Goal: Task Accomplishment & Management: Complete application form

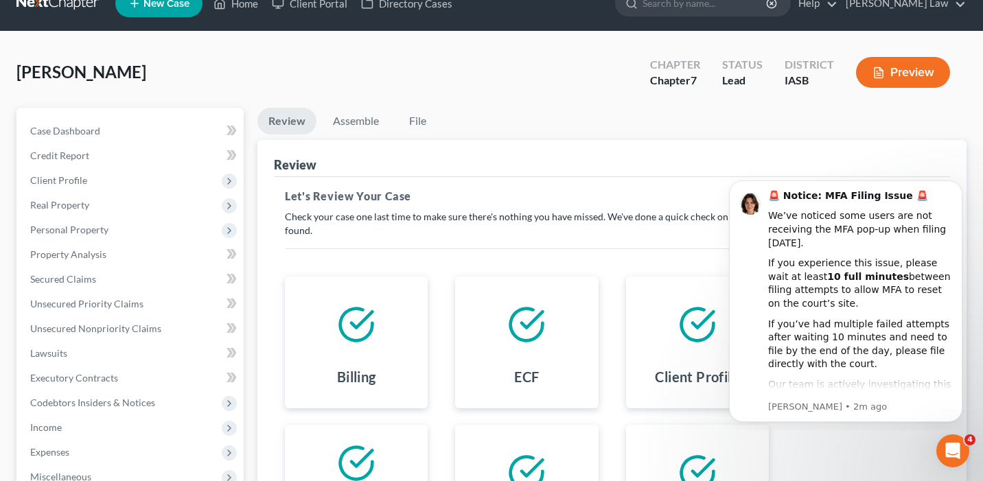
scroll to position [5, 0]
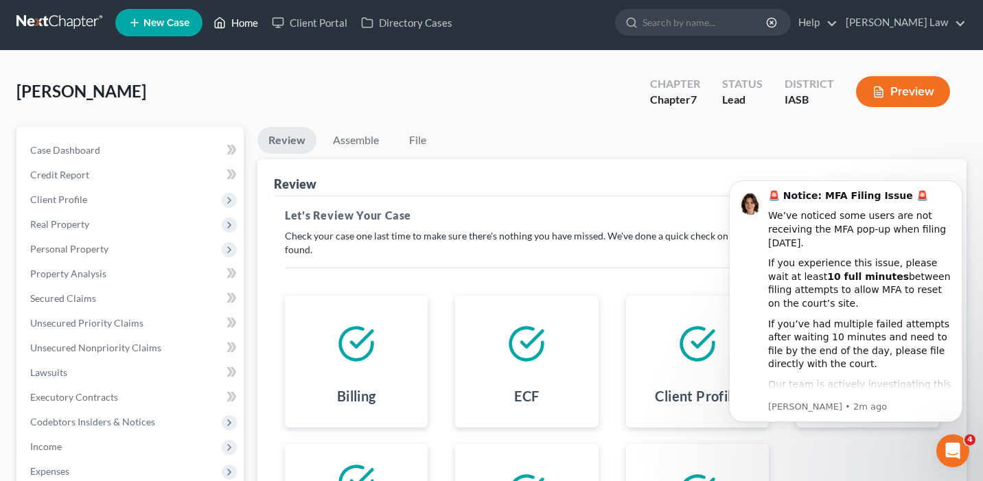
click at [243, 28] on link "Home" at bounding box center [236, 22] width 58 height 25
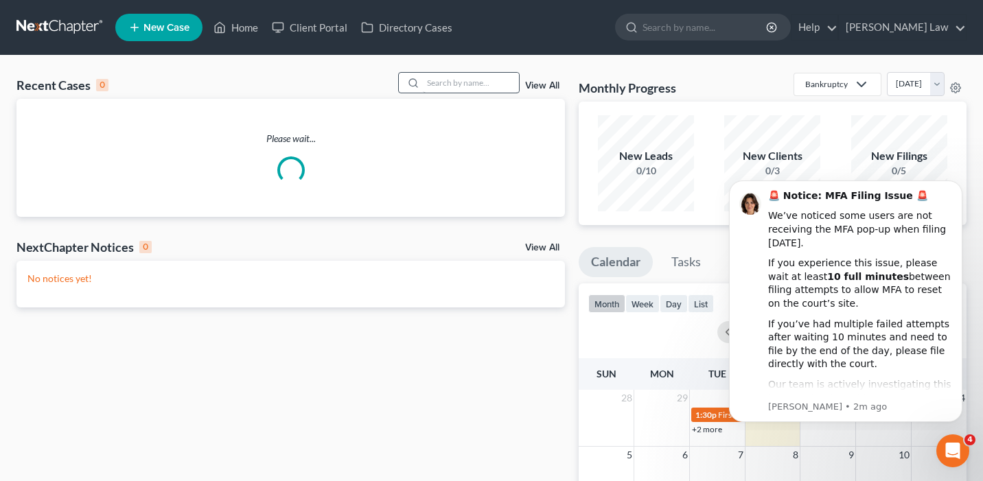
click at [482, 73] on div "Recent Cases 0 View All Please wait... NextChapter Notices 0 View All No notice…" at bounding box center [491, 412] width 983 height 712
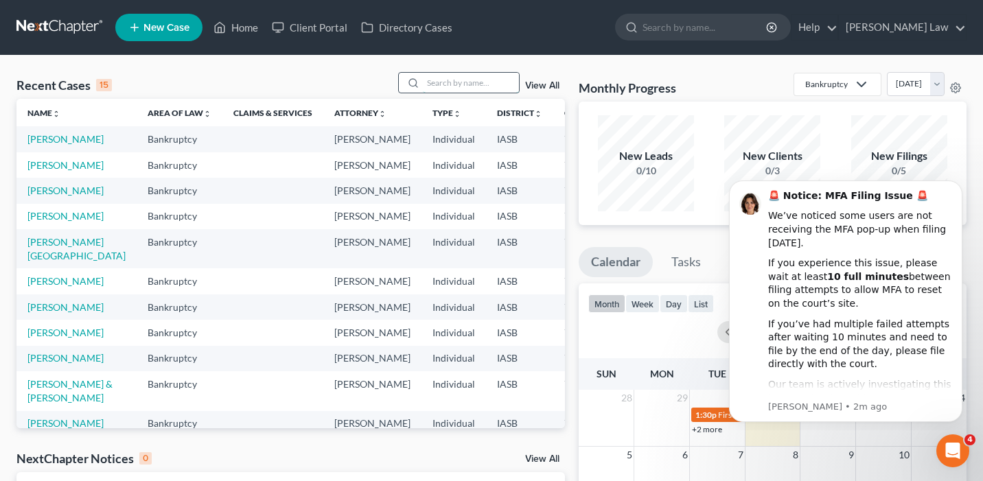
click at [476, 91] on input "search" at bounding box center [471, 83] width 96 height 20
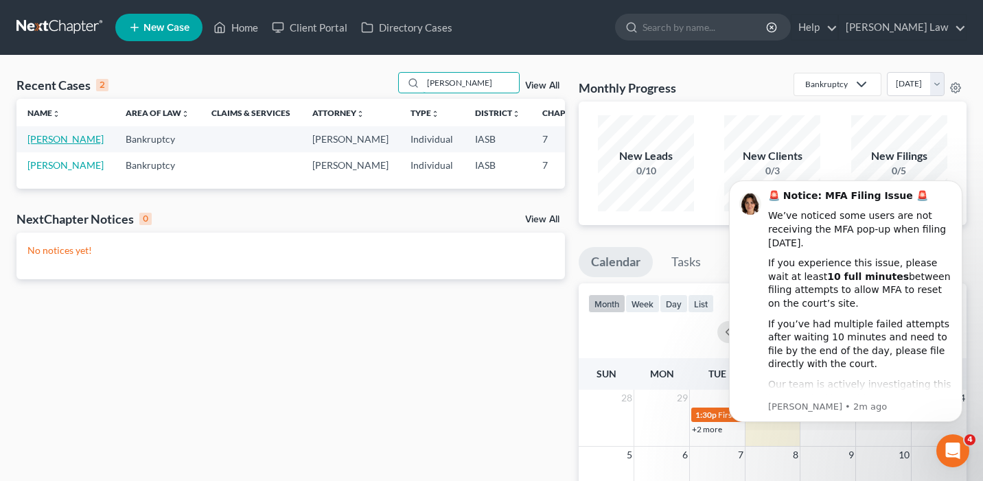
type input "[PERSON_NAME]"
click at [43, 145] on link "[PERSON_NAME]" at bounding box center [65, 139] width 76 height 12
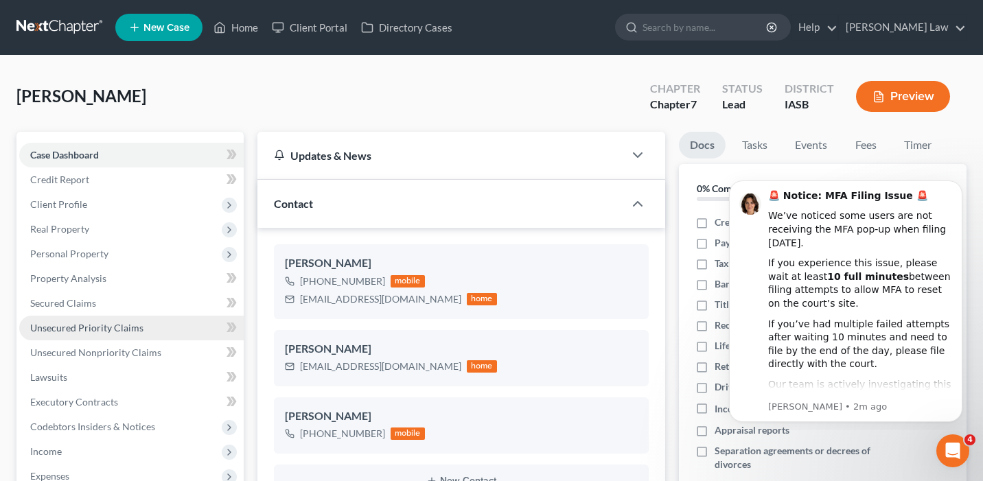
scroll to position [31, 0]
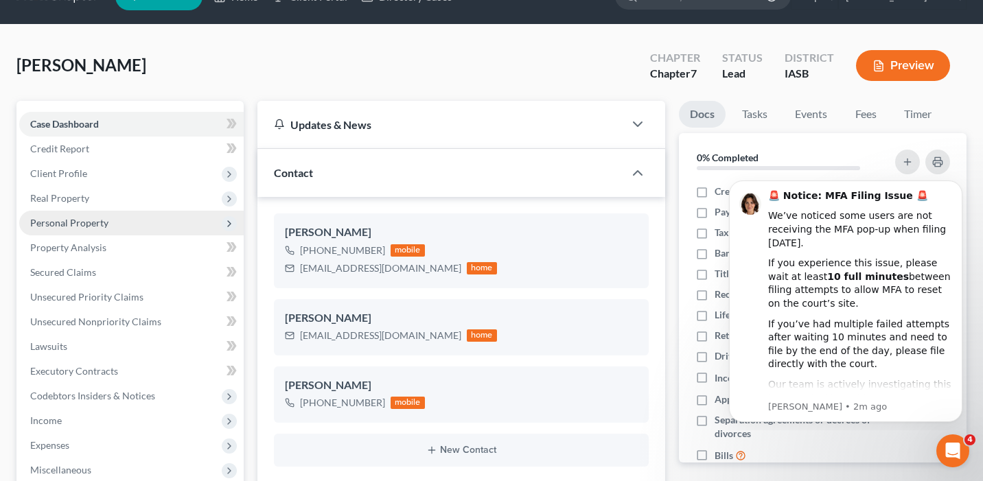
click at [167, 222] on span "Personal Property" at bounding box center [131, 223] width 224 height 25
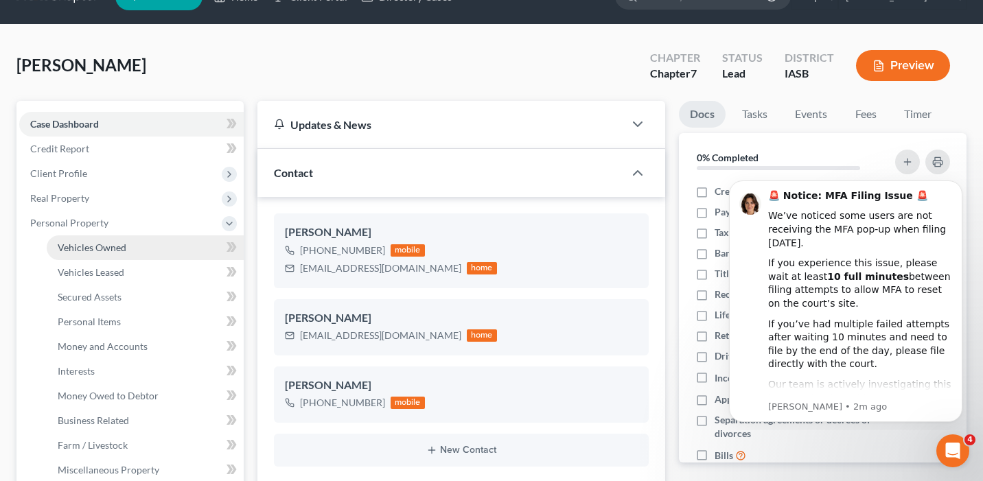
click at [165, 250] on link "Vehicles Owned" at bounding box center [145, 247] width 197 height 25
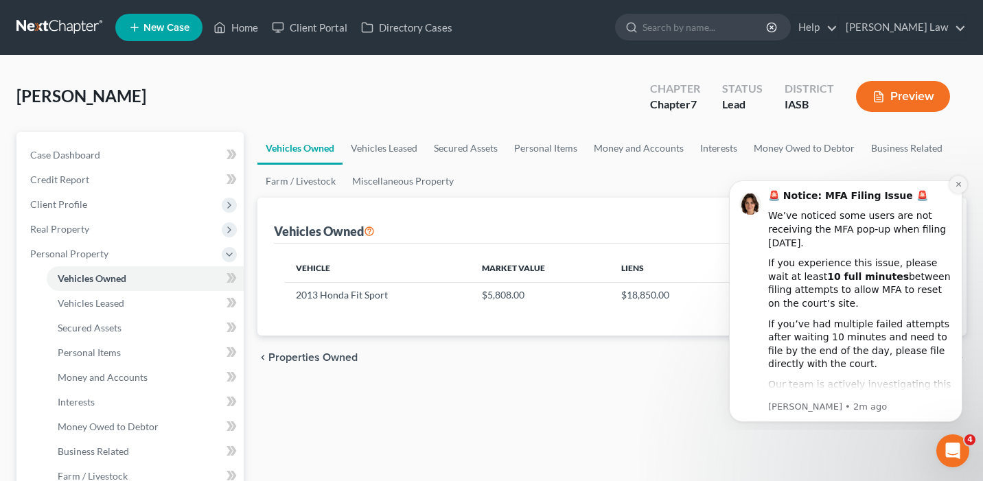
click at [958, 185] on icon "Dismiss notification" at bounding box center [957, 184] width 5 height 5
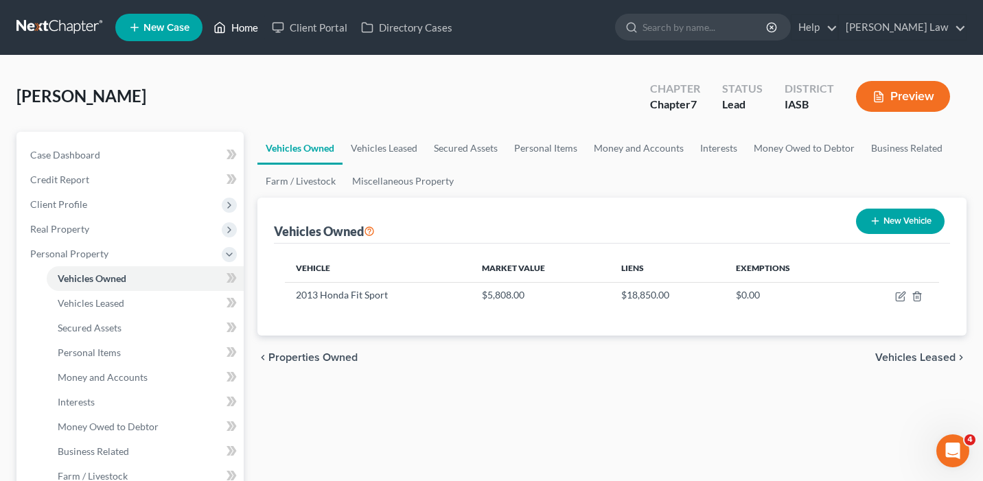
click at [242, 28] on link "Home" at bounding box center [236, 27] width 58 height 25
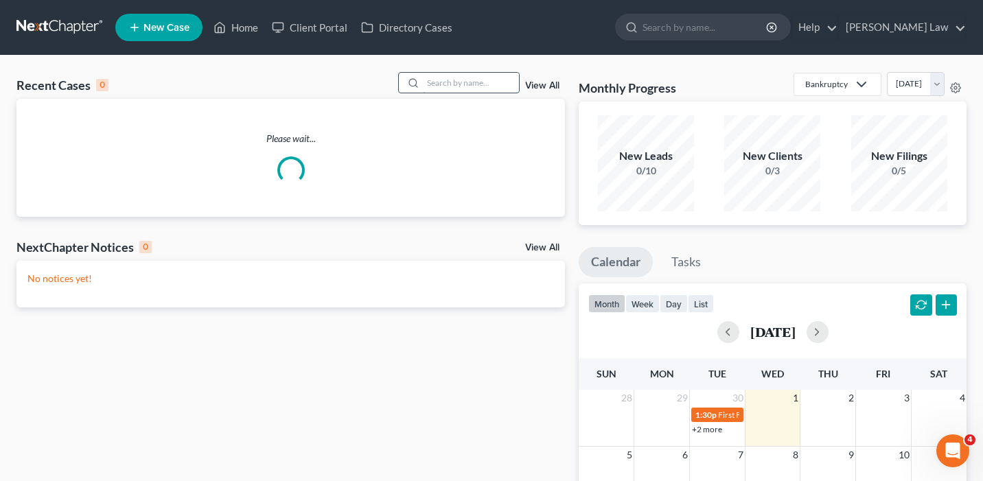
click at [462, 83] on input "search" at bounding box center [471, 83] width 96 height 20
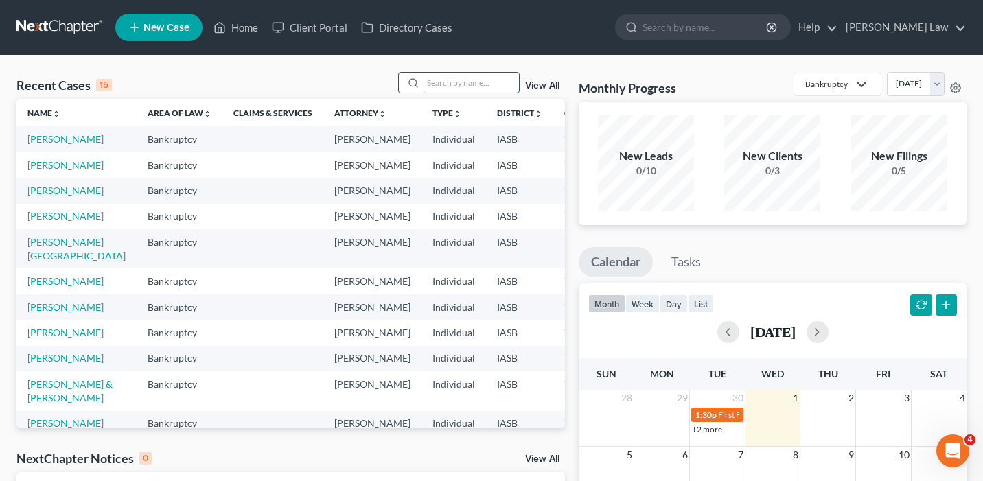
type input "c"
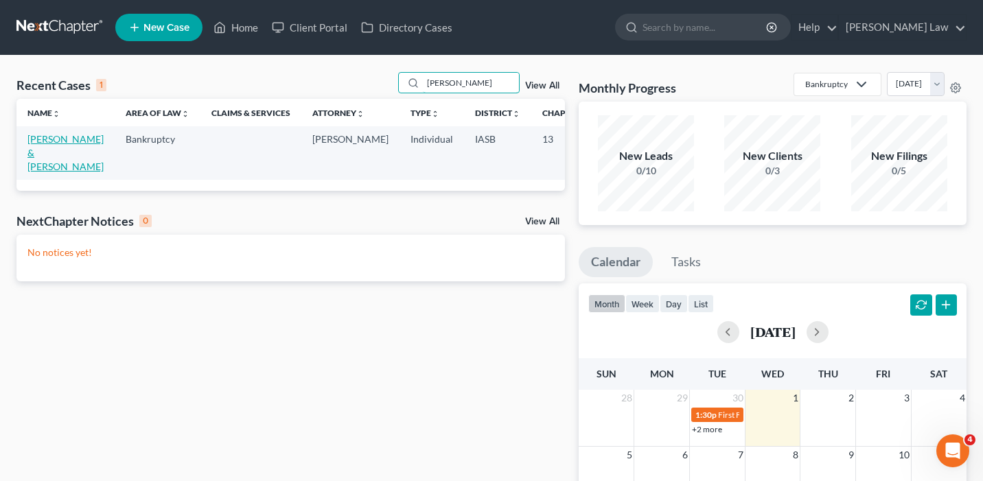
type input "[PERSON_NAME]"
click at [38, 153] on link "[PERSON_NAME] & [PERSON_NAME]" at bounding box center [65, 152] width 76 height 39
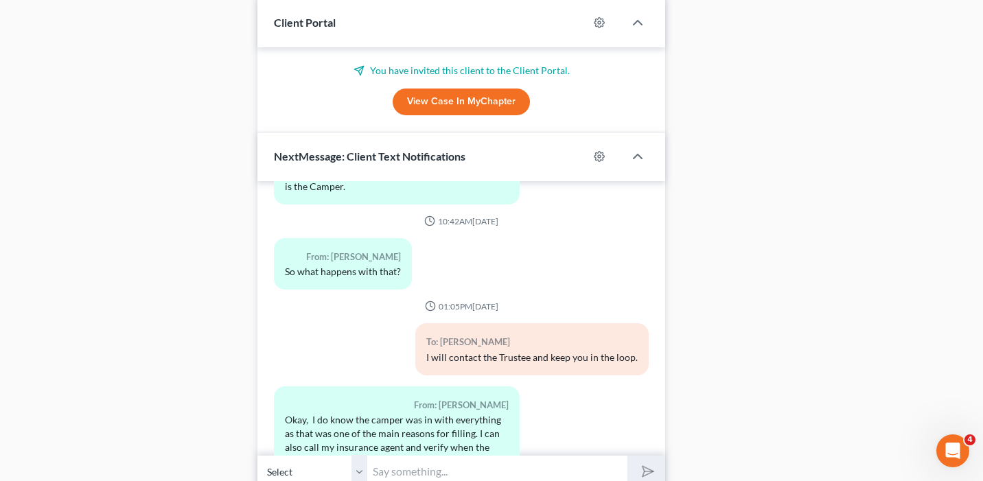
scroll to position [939, 0]
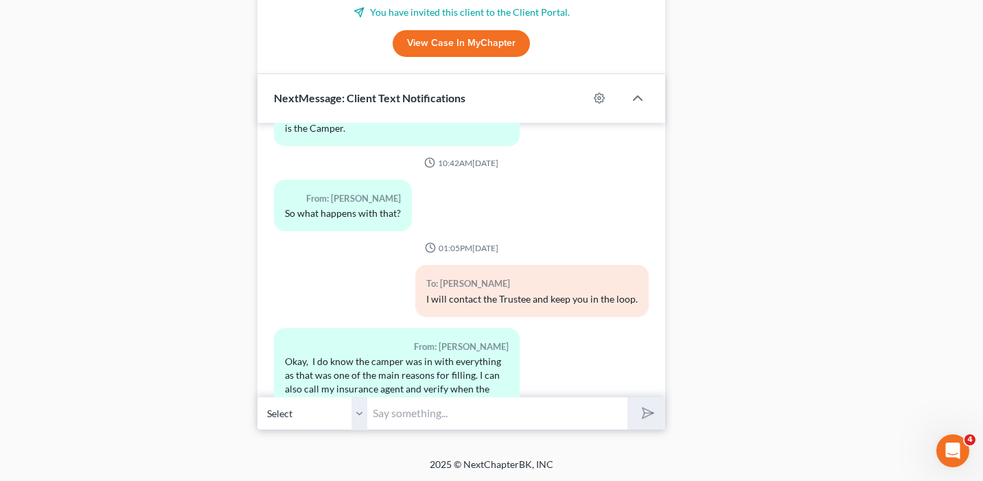
click at [437, 408] on input "text" at bounding box center [497, 414] width 260 height 34
paste input "[URL][DOMAIN_NAME]"
type input "[URL][DOMAIN_NAME]"
click at [627, 397] on button "submit" at bounding box center [646, 413] width 38 height 32
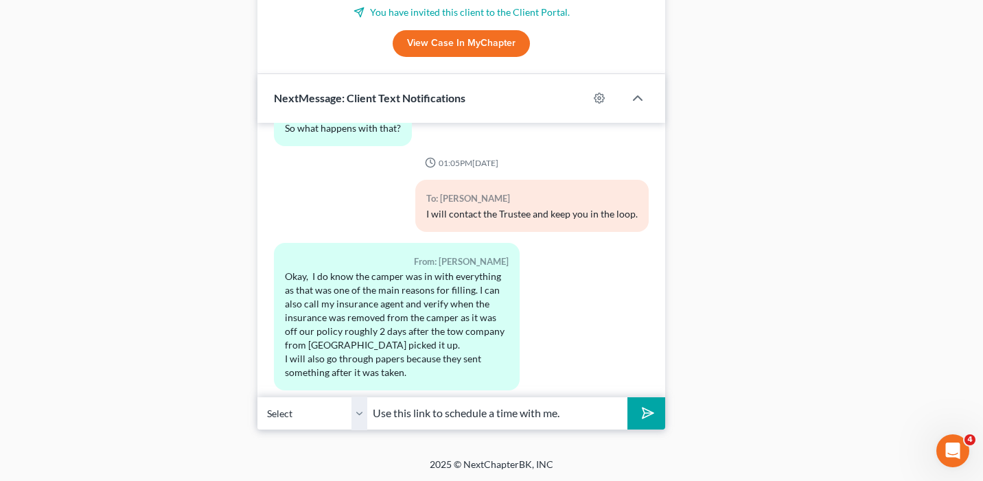
type input "Use this link to schedule a time with me."
click at [642, 414] on icon "submit" at bounding box center [644, 412] width 19 height 19
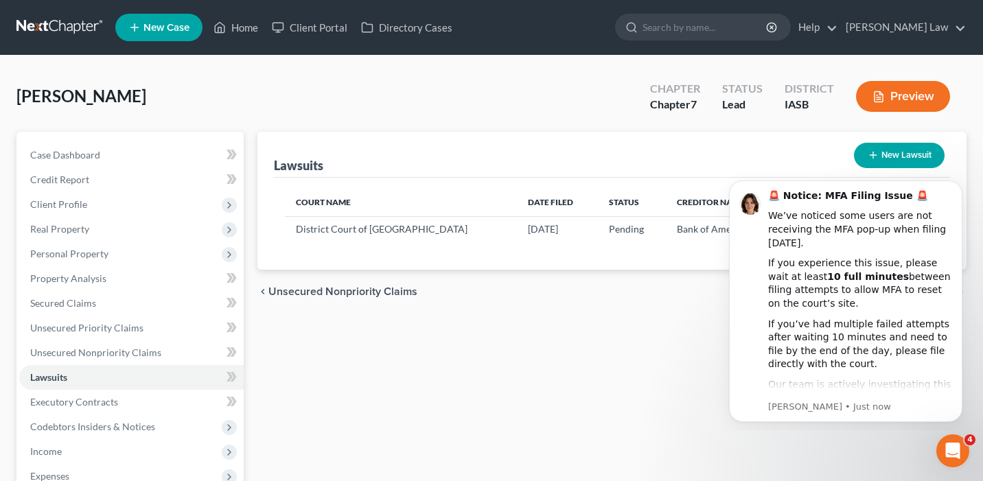
click at [650, 327] on div "Lawsuits New Lawsuit Court Name Date Filed Status Creditor Name Case No Distric…" at bounding box center [611, 404] width 722 height 545
click at [255, 23] on link "Home" at bounding box center [236, 27] width 58 height 25
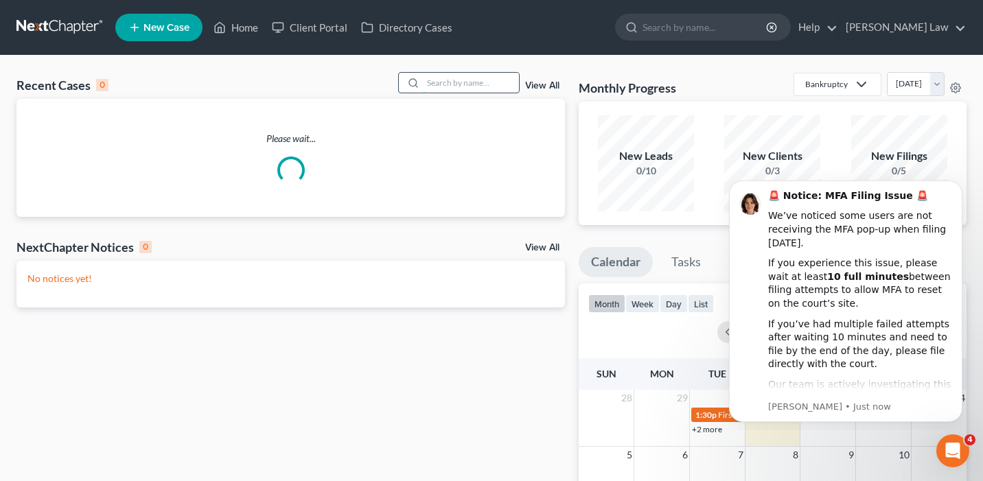
click at [452, 89] on input "search" at bounding box center [471, 83] width 96 height 20
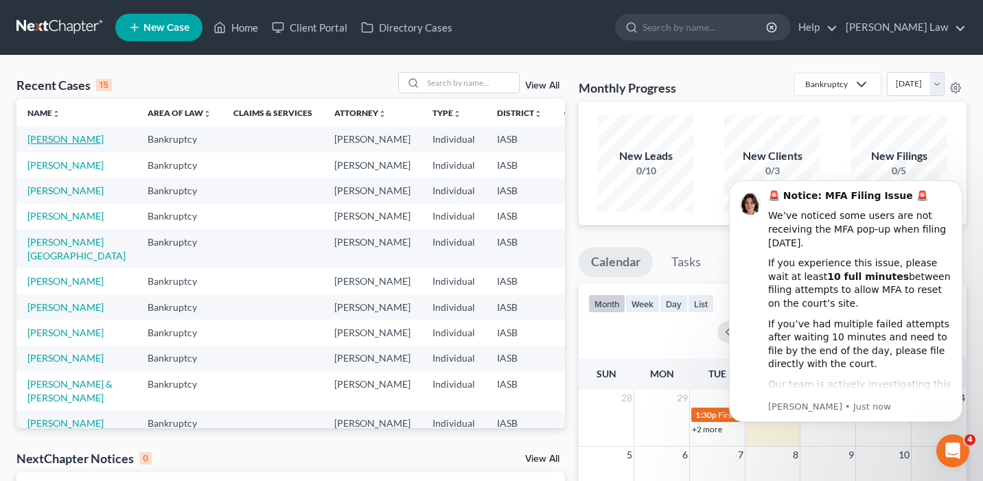
click at [40, 139] on link "[PERSON_NAME]" at bounding box center [65, 139] width 76 height 12
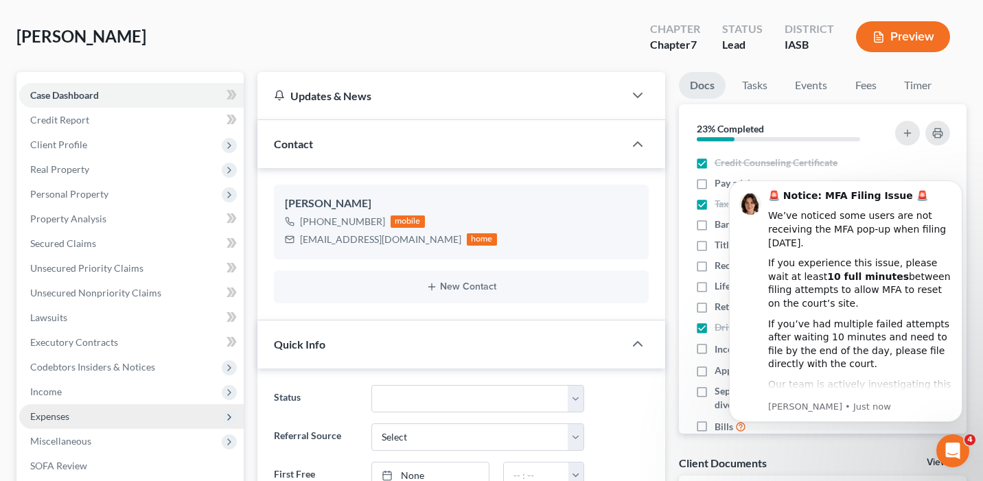
scroll to position [88, 0]
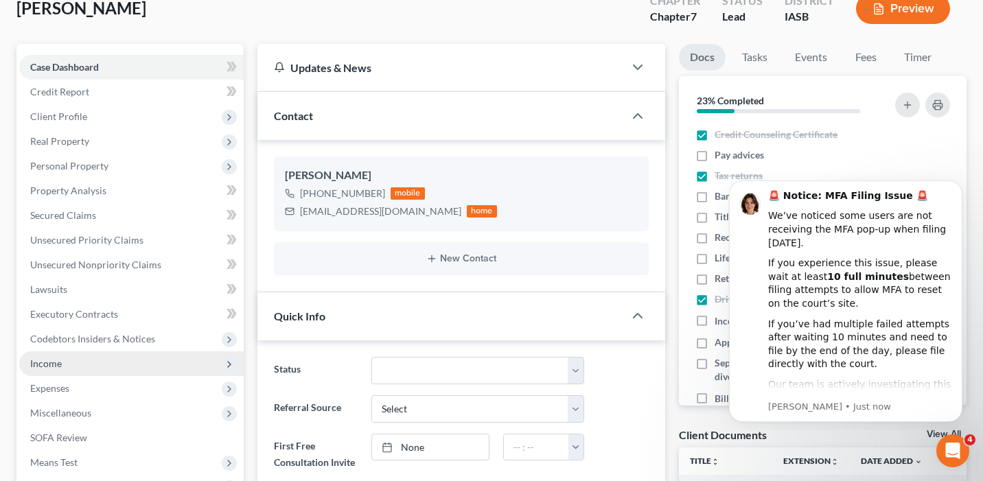
click at [110, 353] on span "Income" at bounding box center [131, 363] width 224 height 25
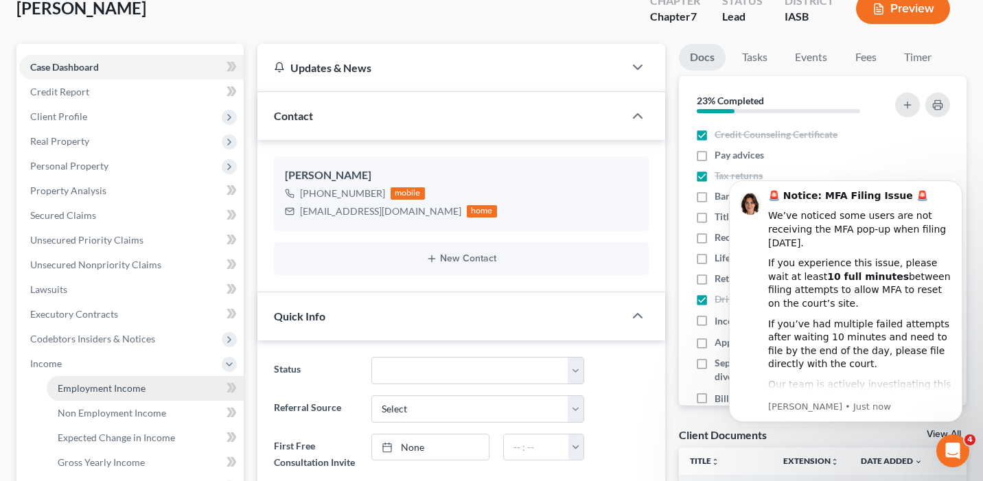
click at [122, 386] on span "Employment Income" at bounding box center [102, 388] width 88 height 12
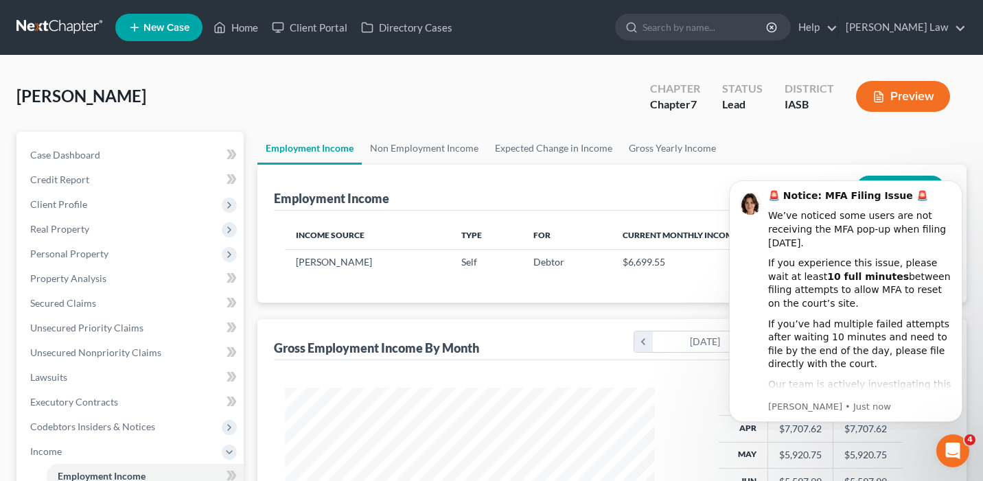
scroll to position [246, 397]
click at [955, 185] on icon "Dismiss notification" at bounding box center [958, 184] width 8 height 8
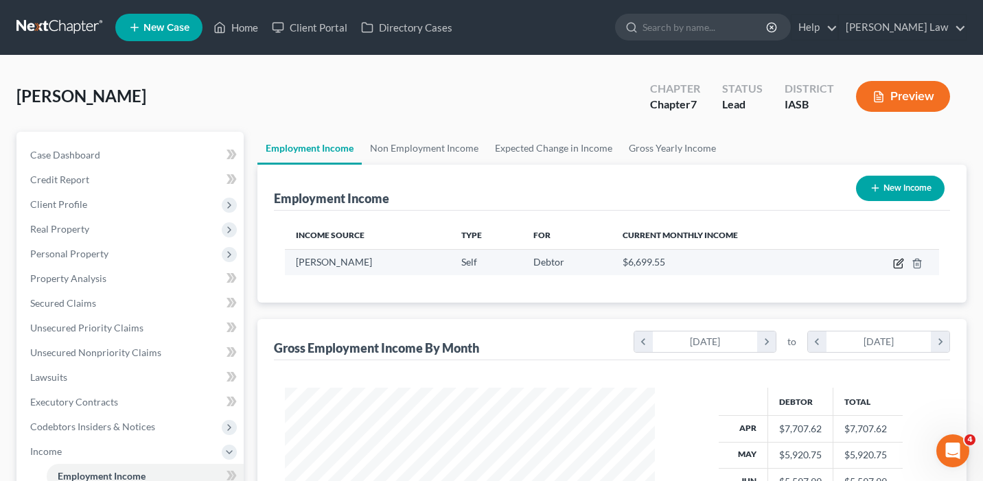
click at [895, 266] on icon "button" at bounding box center [898, 263] width 11 height 11
select select "1"
select select "0"
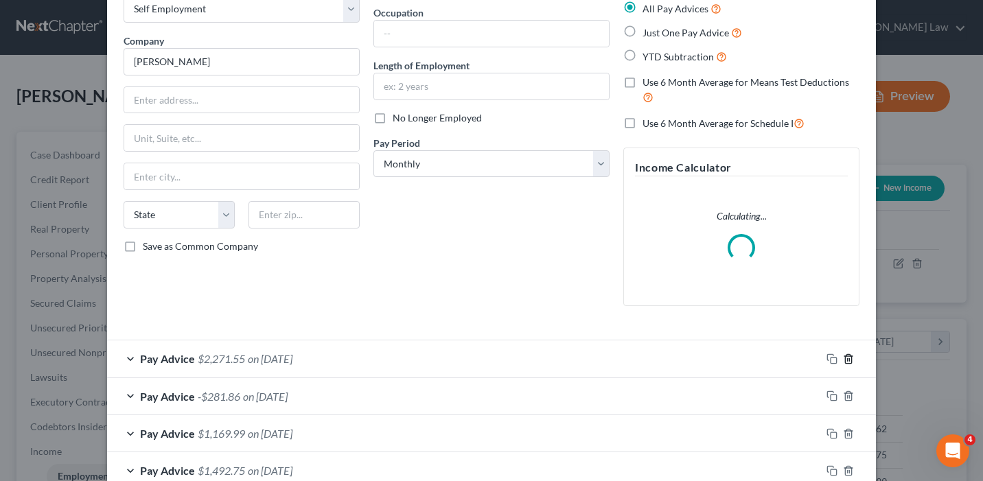
scroll to position [81, 0]
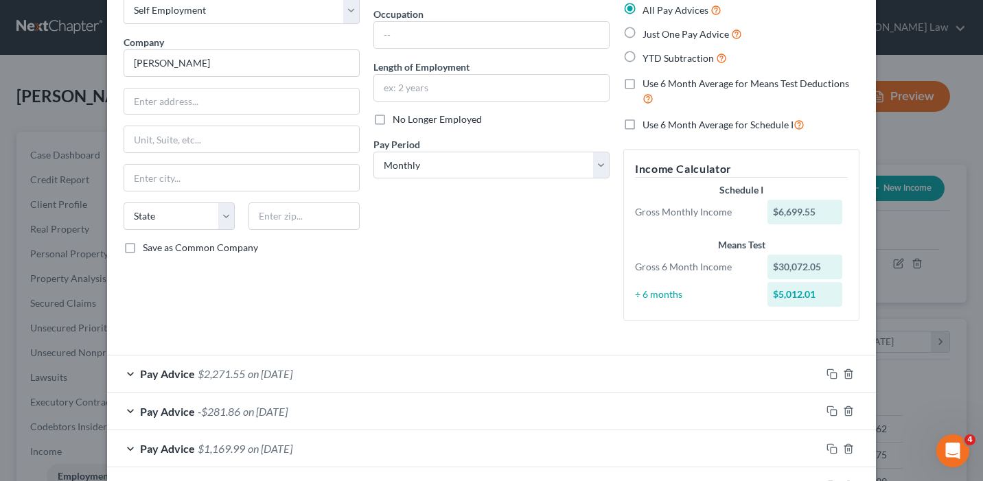
click at [642, 121] on label "Use 6 Month Average for Schedule I" at bounding box center [723, 125] width 162 height 16
click at [648, 121] on input "Use 6 Month Average for Schedule I" at bounding box center [652, 121] width 9 height 9
checkbox input "true"
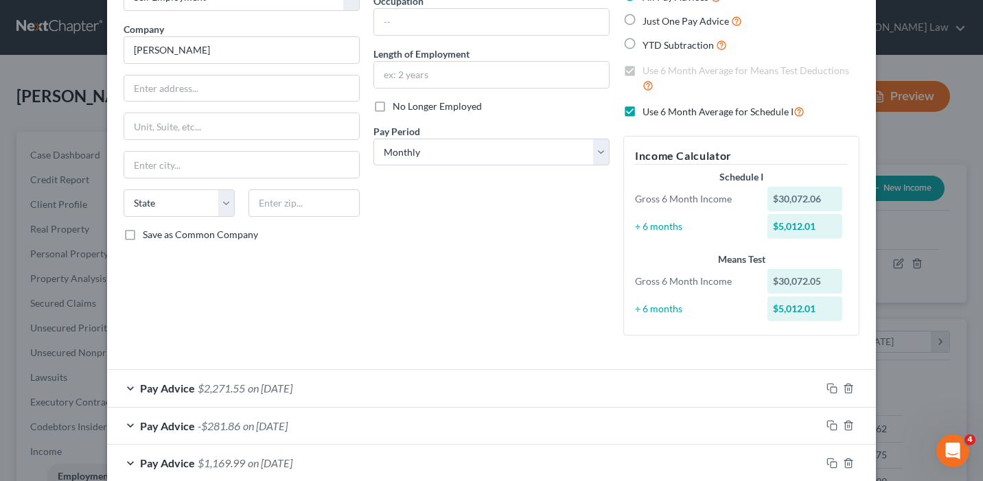
scroll to position [0, 0]
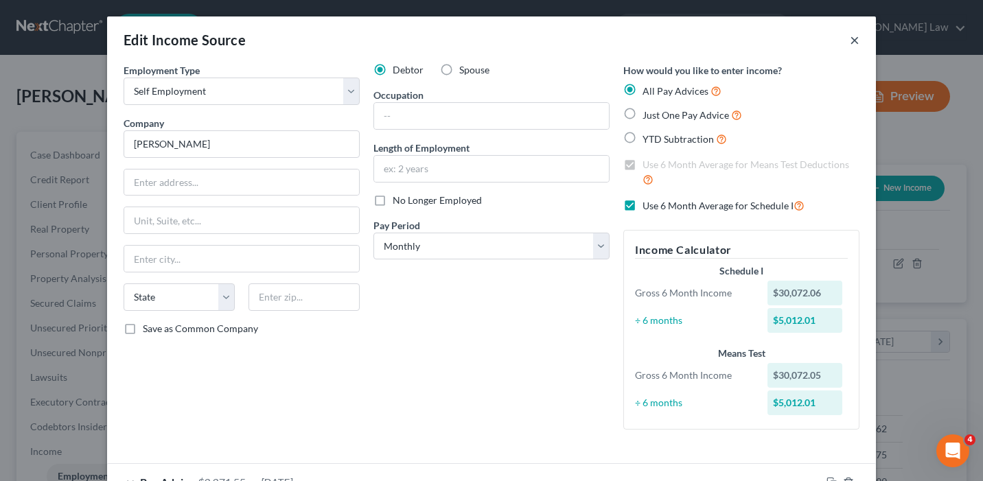
click at [854, 38] on button "×" at bounding box center [854, 40] width 10 height 16
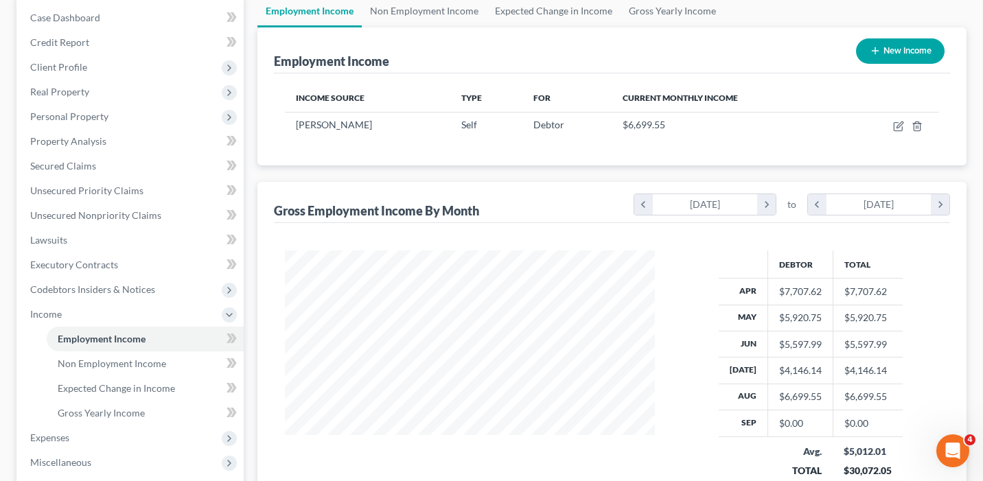
scroll to position [182, 0]
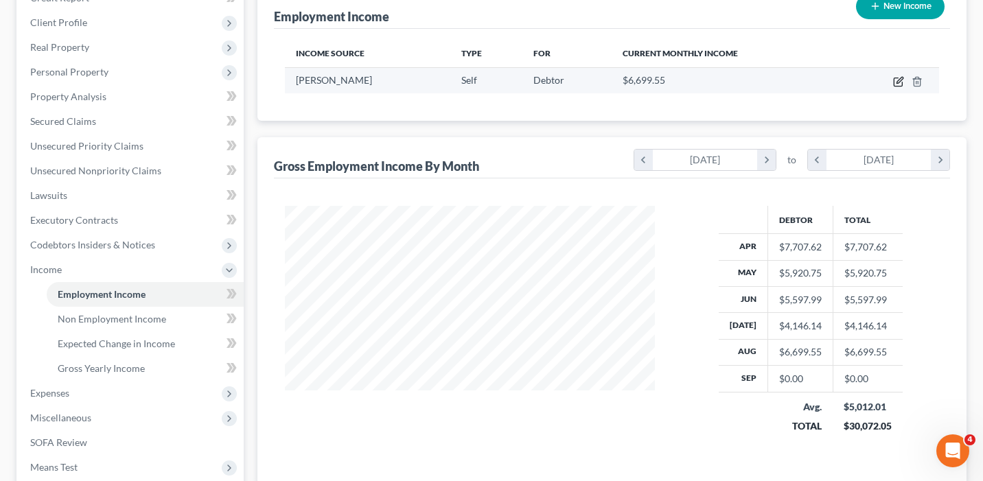
click at [895, 78] on icon "button" at bounding box center [897, 82] width 8 height 8
select select "1"
select select "0"
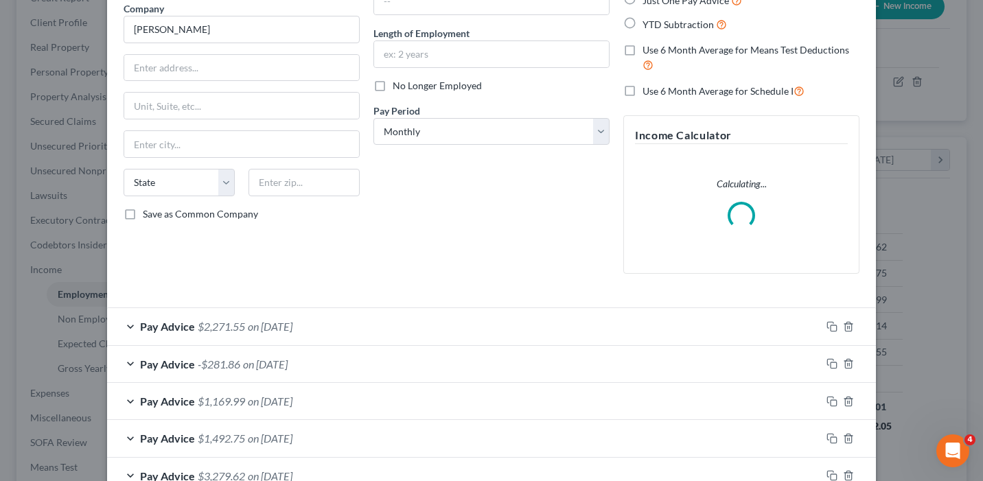
scroll to position [149, 0]
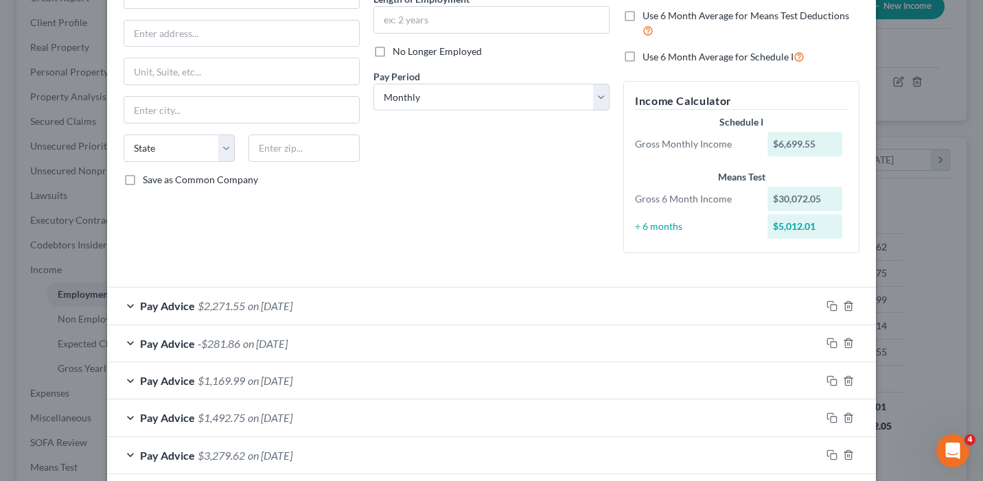
click at [443, 301] on div "Pay Advice $2,271.55 on 08/30/2025" at bounding box center [464, 305] width 714 height 36
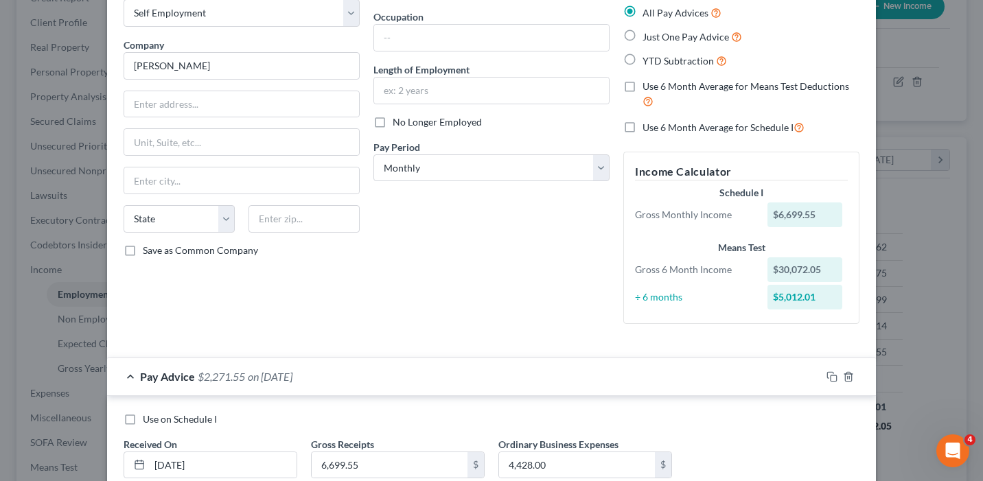
scroll to position [0, 0]
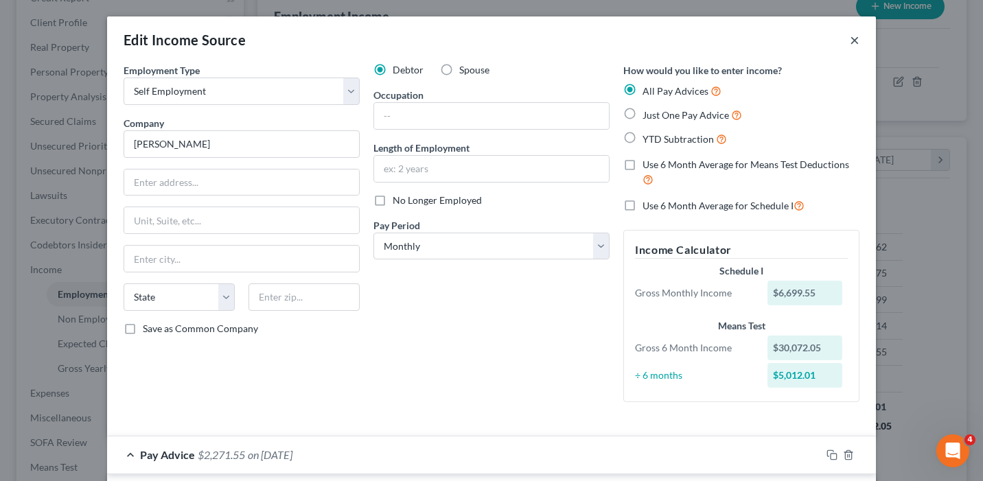
click at [855, 39] on button "×" at bounding box center [854, 40] width 10 height 16
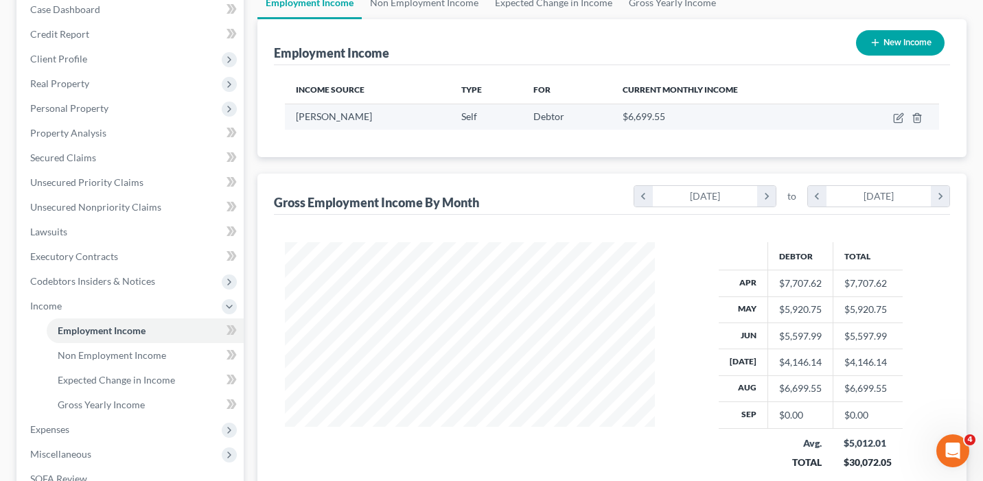
scroll to position [119, 0]
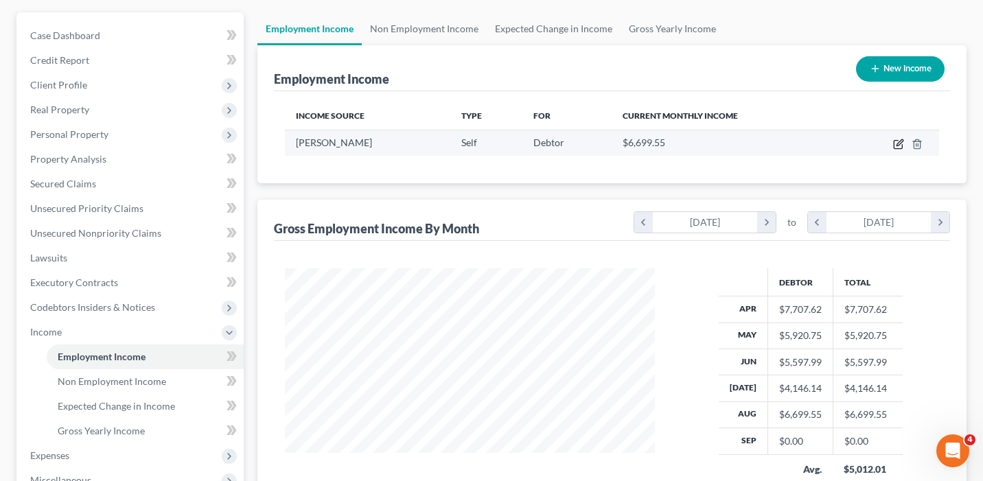
click at [897, 141] on icon "button" at bounding box center [898, 144] width 11 height 11
select select "1"
select select "0"
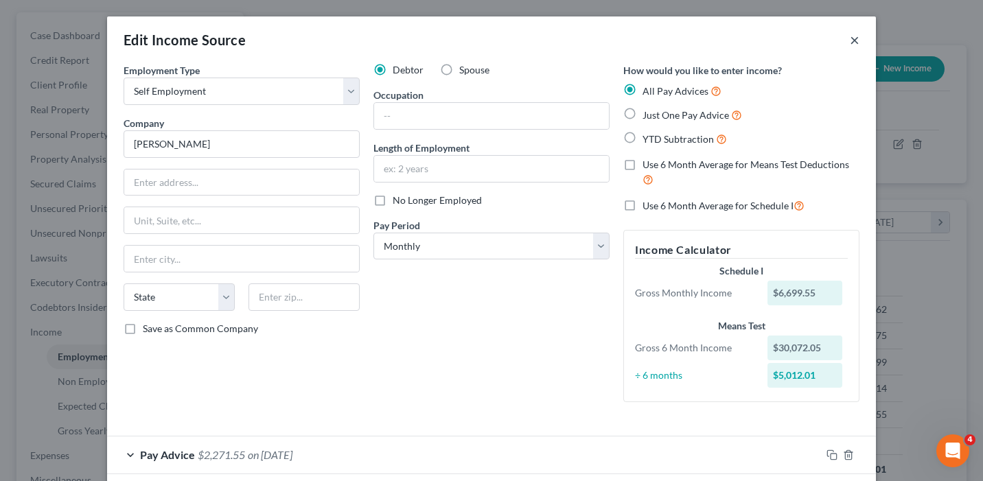
click at [854, 38] on button "×" at bounding box center [854, 40] width 10 height 16
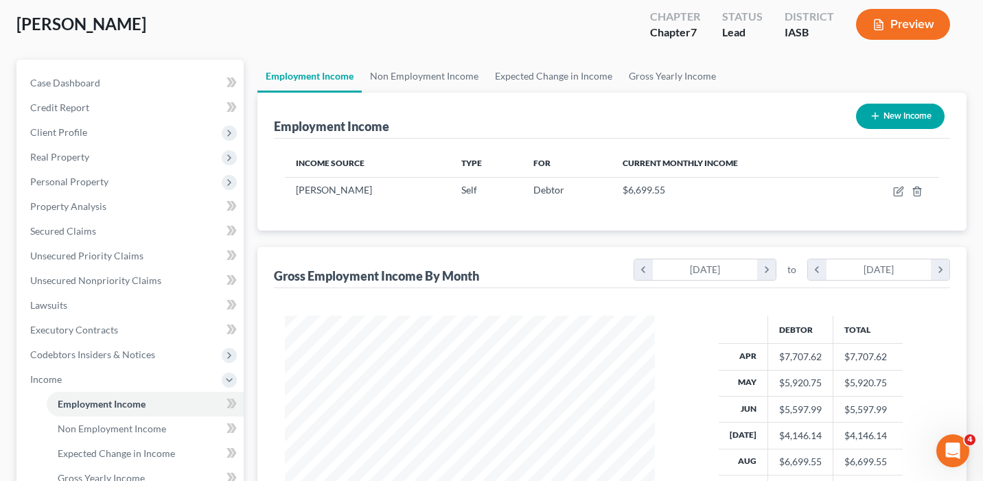
scroll to position [68, 0]
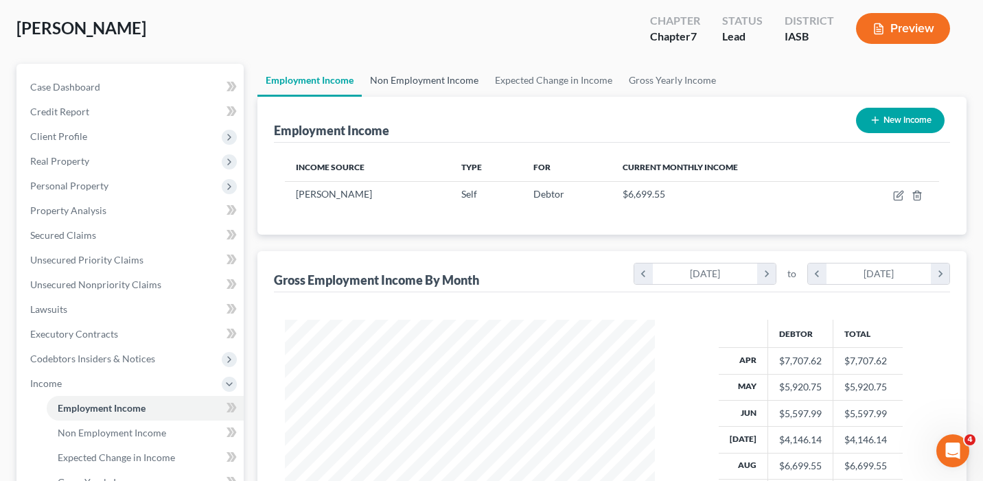
click at [428, 74] on link "Non Employment Income" at bounding box center [424, 80] width 125 height 33
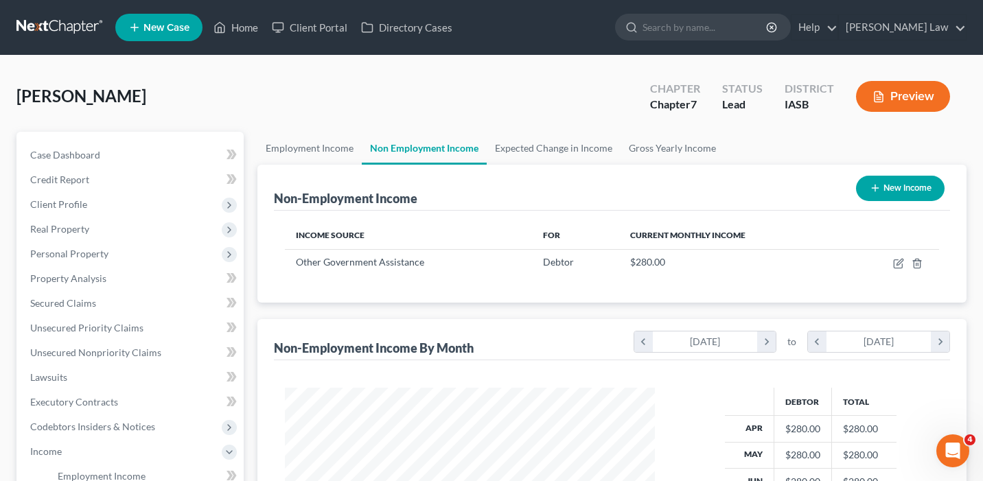
scroll to position [246, 397]
click at [541, 154] on link "Expected Change in Income" at bounding box center [553, 148] width 134 height 33
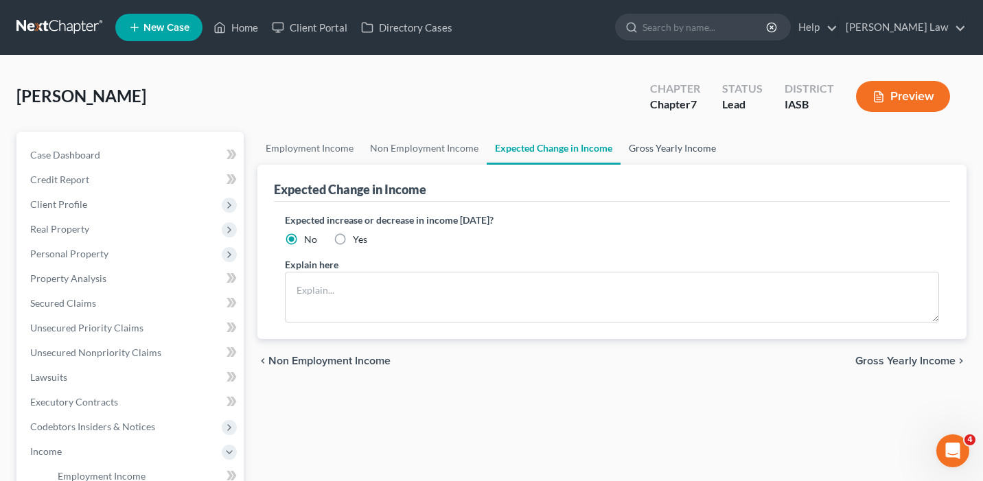
click at [663, 147] on link "Gross Yearly Income" at bounding box center [672, 148] width 104 height 33
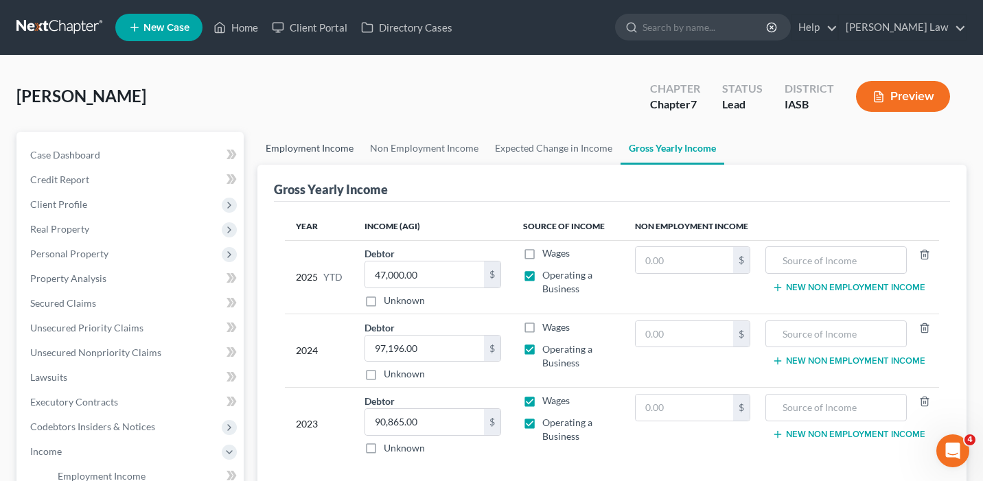
click at [307, 156] on link "Employment Income" at bounding box center [309, 148] width 104 height 33
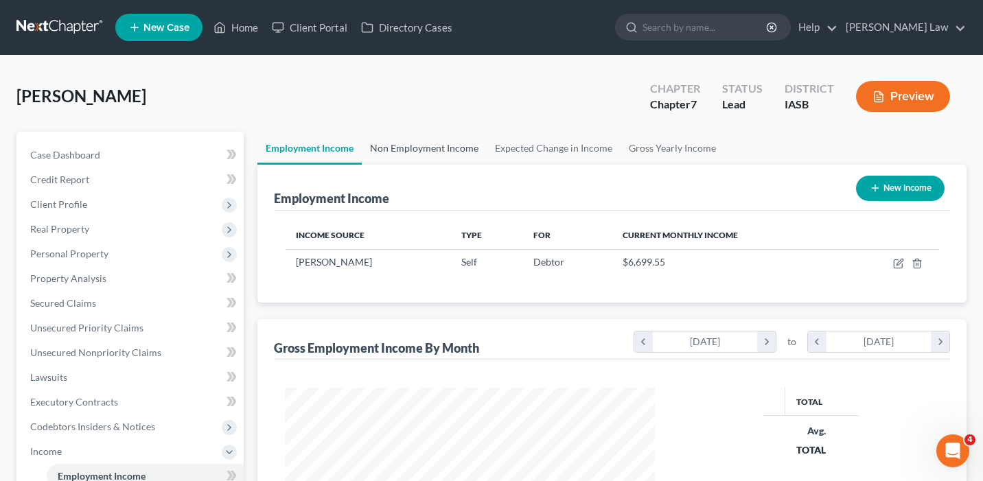
scroll to position [246, 397]
